Goal: Check status

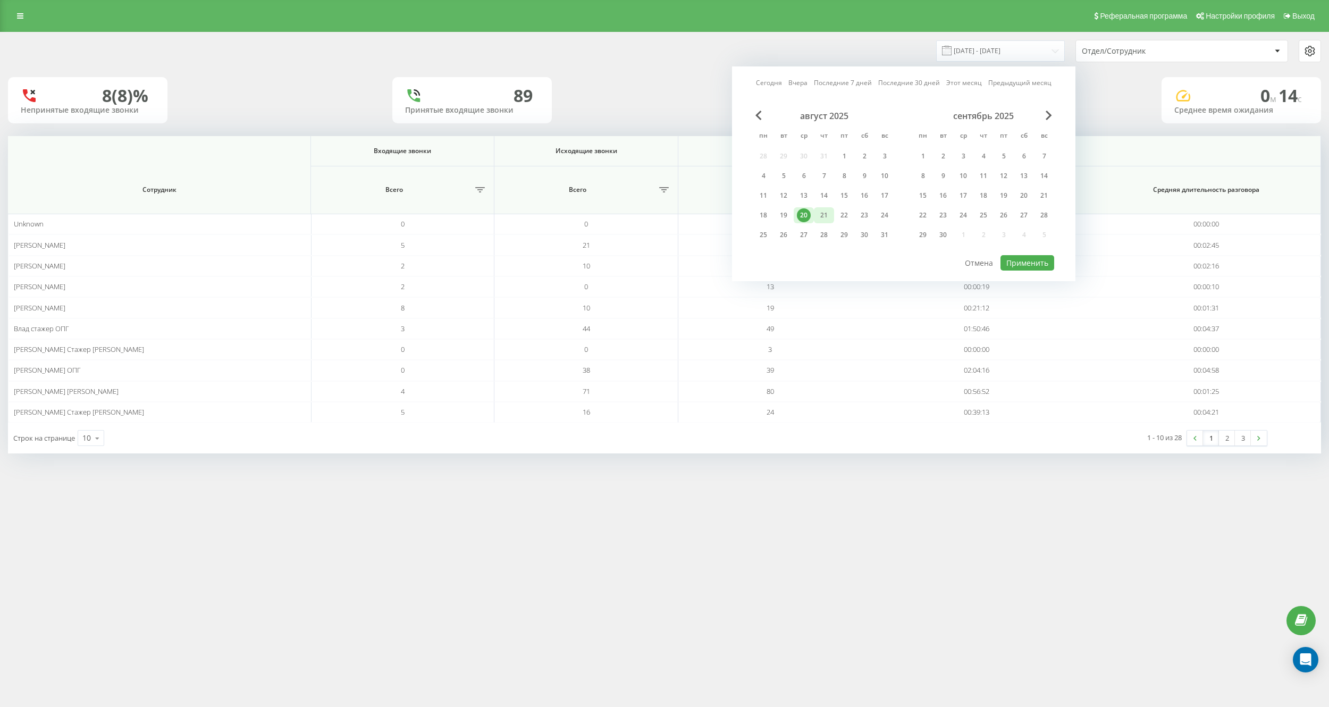
click at [821, 218] on div "21" at bounding box center [824, 215] width 14 height 14
click at [1021, 267] on button "Применить" at bounding box center [1027, 262] width 54 height 15
type input "[DATE] - [DATE]"
